Goal: Task Accomplishment & Management: Manage account settings

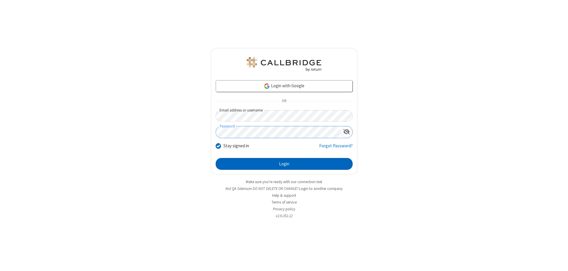
click at [284, 164] on button "Login" at bounding box center [284, 164] width 137 height 12
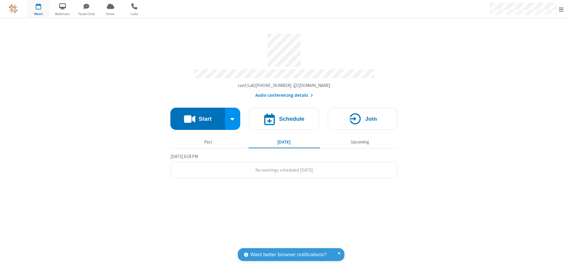
click at [561, 9] on span "Open menu" at bounding box center [560, 10] width 5 height 6
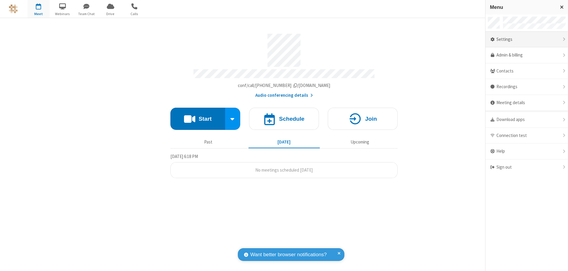
click at [526, 39] on div "Settings" at bounding box center [526, 40] width 82 height 16
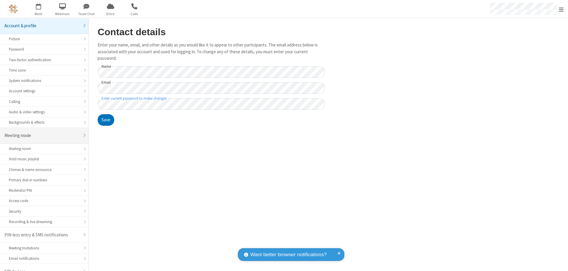
click at [42, 132] on div "Meeting mode" at bounding box center [41, 135] width 75 height 7
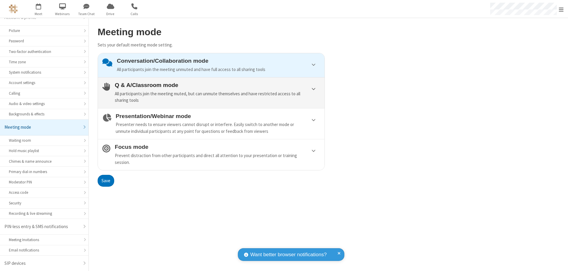
click at [211, 93] on div "All participants join the meeting muted, but can unmute themselves and have res…" at bounding box center [217, 96] width 205 height 13
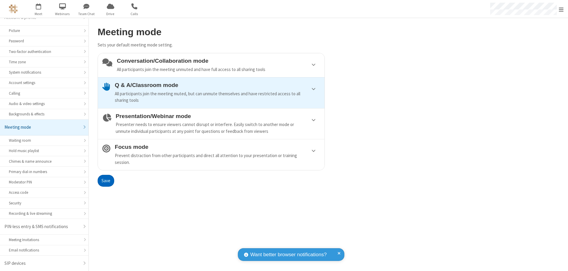
click at [106, 180] on button "Save" at bounding box center [106, 181] width 17 height 12
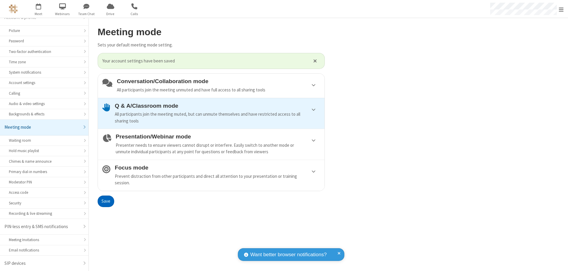
click at [561, 9] on span "Open menu" at bounding box center [560, 10] width 5 height 6
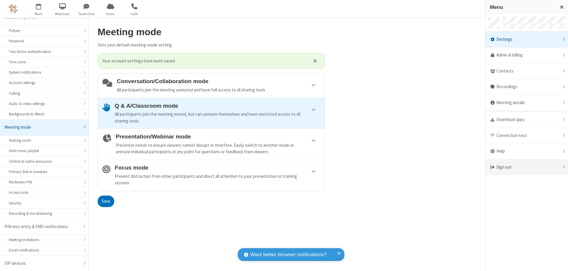
click at [526, 167] on div "Sign out" at bounding box center [526, 167] width 82 height 16
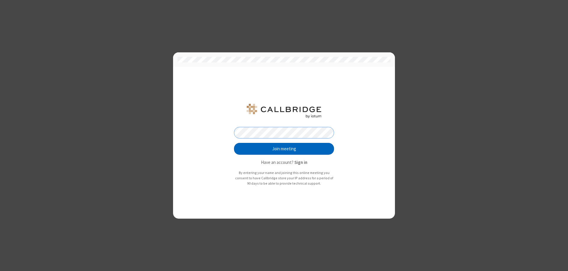
click at [284, 149] on button "Join meeting" at bounding box center [284, 149] width 100 height 12
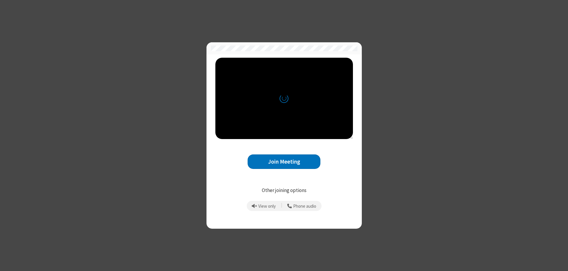
click at [284, 161] on button "Join Meeting" at bounding box center [283, 161] width 73 height 14
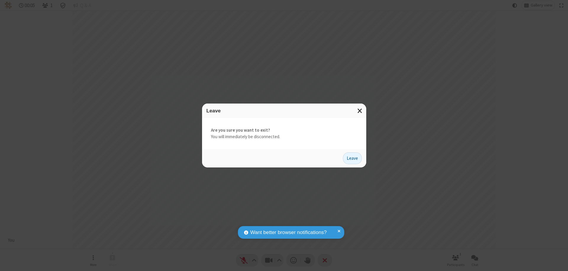
click at [352, 158] on button "Leave" at bounding box center [352, 158] width 19 height 12
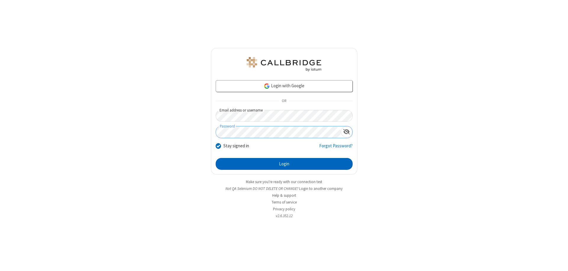
click at [284, 164] on button "Login" at bounding box center [284, 164] width 137 height 12
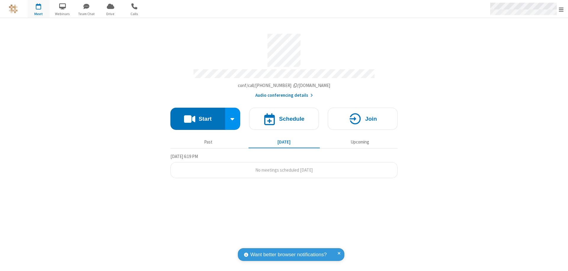
click at [561, 9] on span "Open menu" at bounding box center [560, 10] width 5 height 6
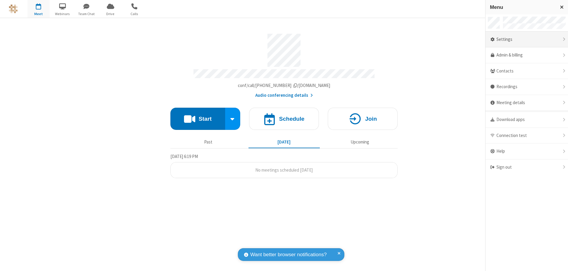
click at [526, 39] on div "Settings" at bounding box center [526, 40] width 82 height 16
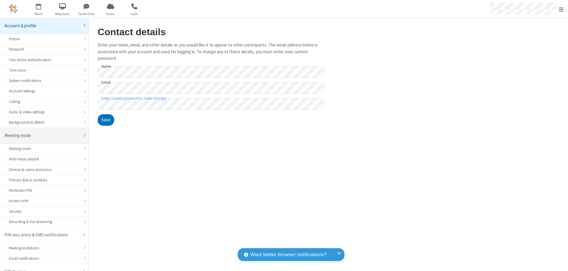
click at [42, 132] on div "Meeting mode" at bounding box center [41, 135] width 75 height 7
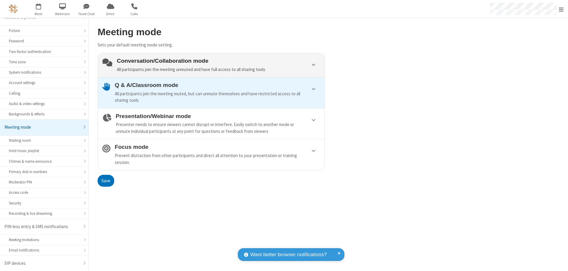
click at [211, 65] on div "Conversation/Collaboration mode All participants join the meeting unmuted and h…" at bounding box center [218, 65] width 203 height 15
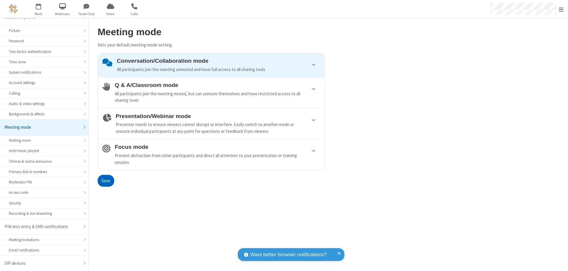
click at [106, 180] on button "Save" at bounding box center [106, 181] width 17 height 12
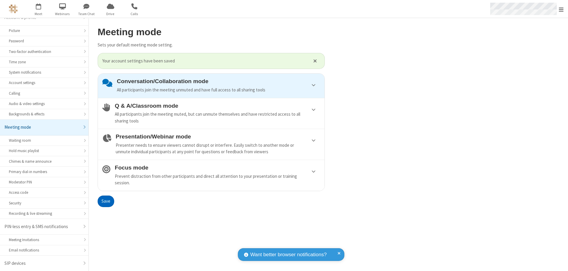
click at [561, 9] on span "Open menu" at bounding box center [560, 10] width 5 height 6
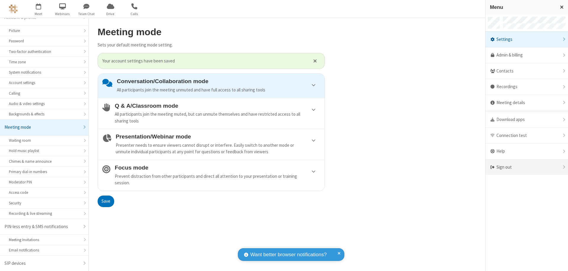
click at [526, 167] on div "Sign out" at bounding box center [526, 167] width 82 height 16
